Goal: Navigation & Orientation: Find specific page/section

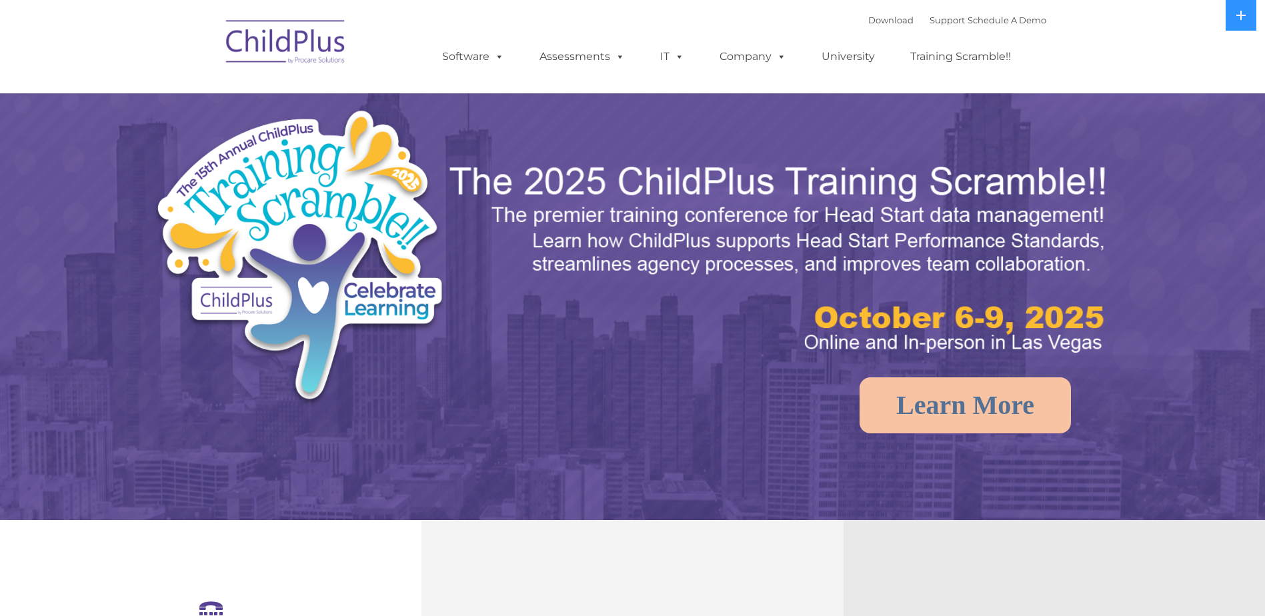
select select "MEDIUM"
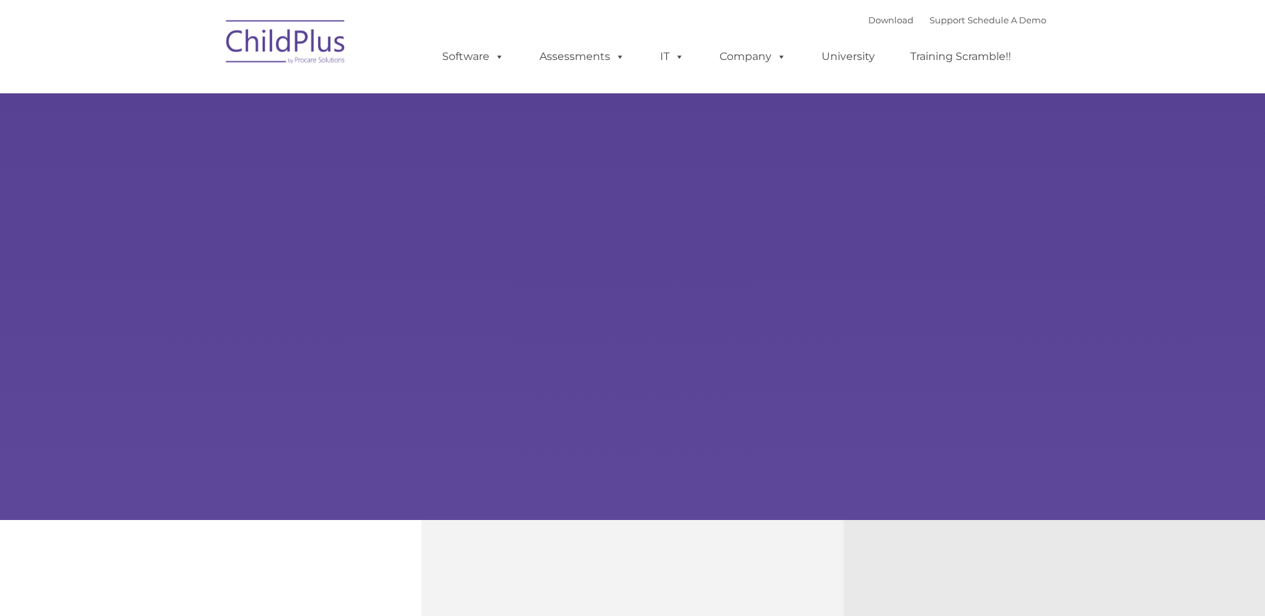
type input ""
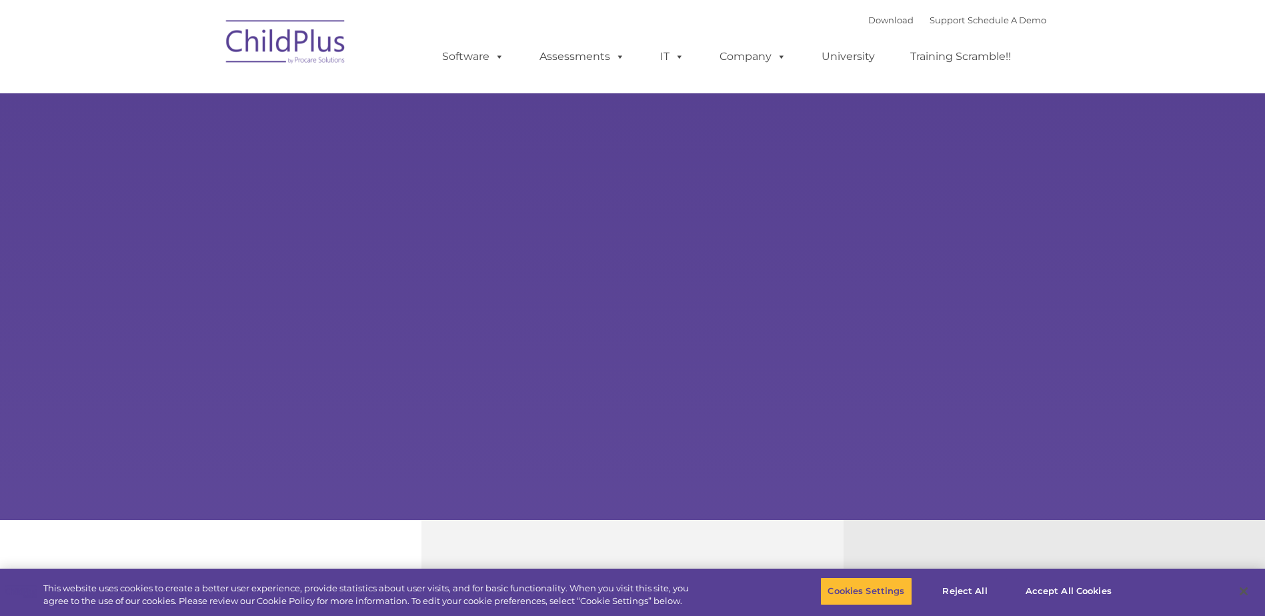
select select "MEDIUM"
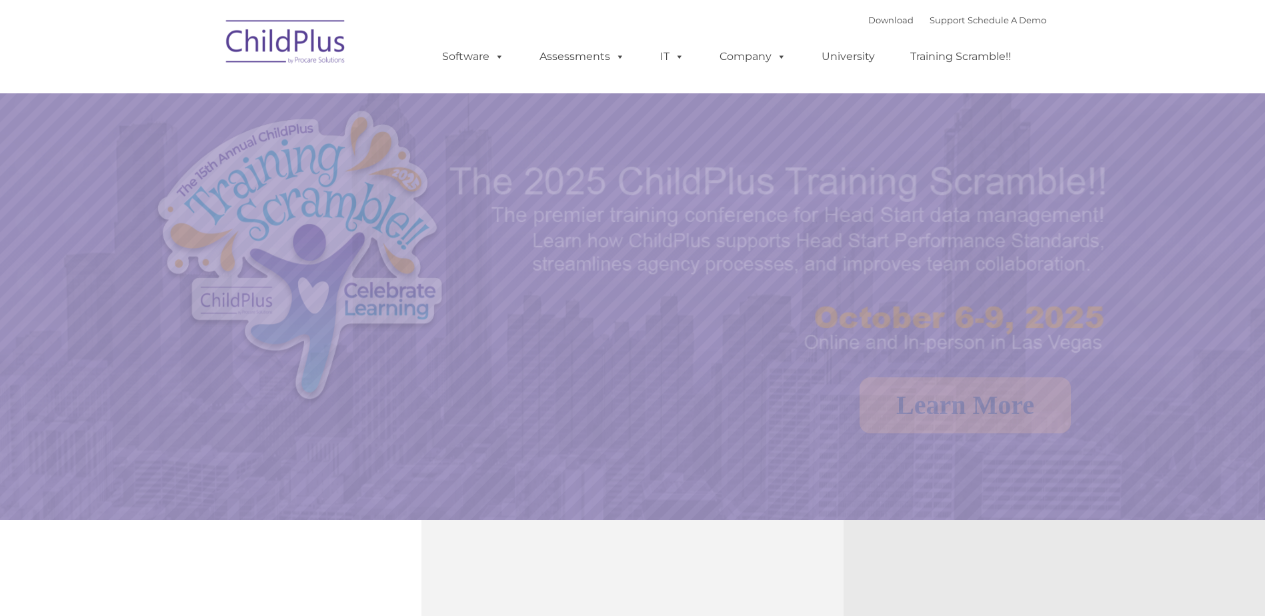
select select "MEDIUM"
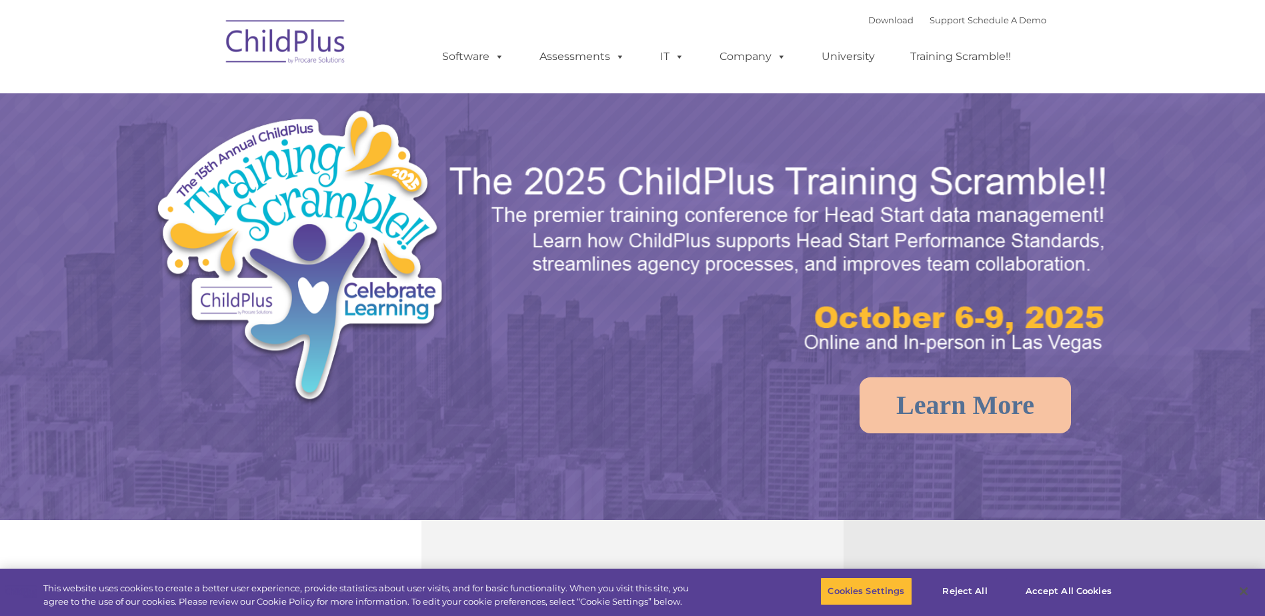
select select "MEDIUM"
